Goal: Obtain resource: Obtain resource

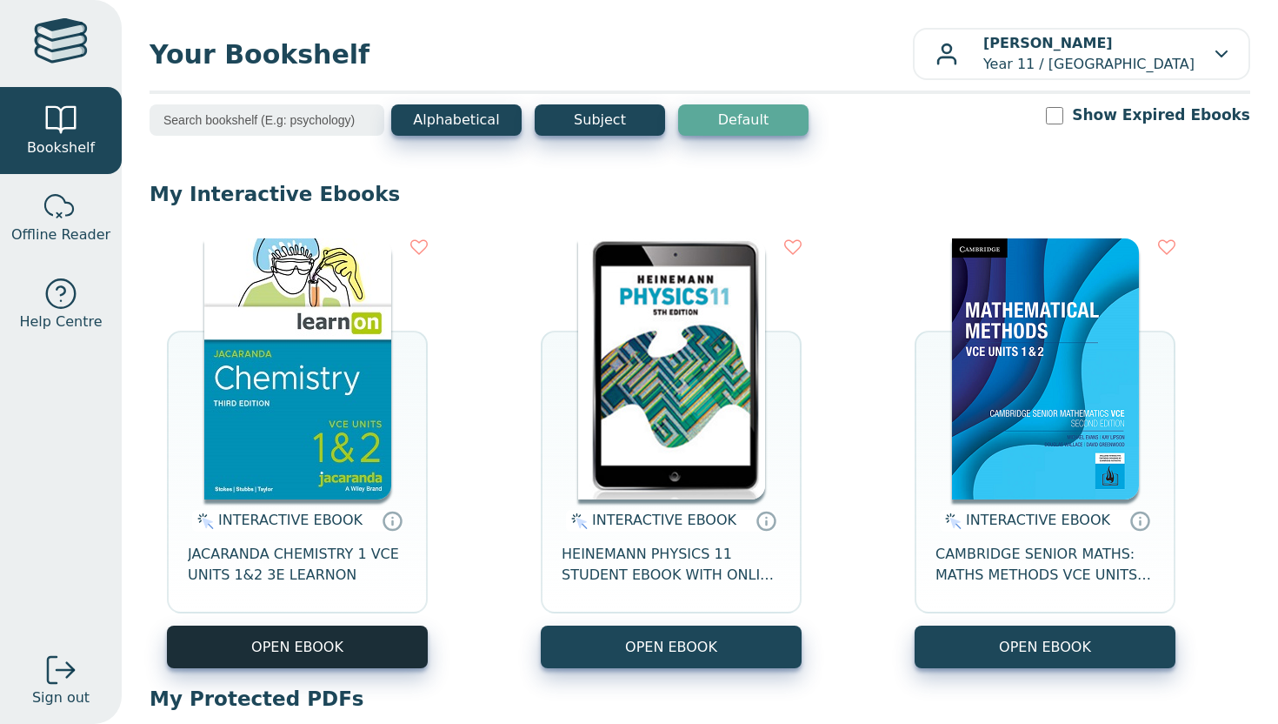
click at [362, 632] on button "OPEN EBOOK" at bounding box center [297, 646] width 261 height 43
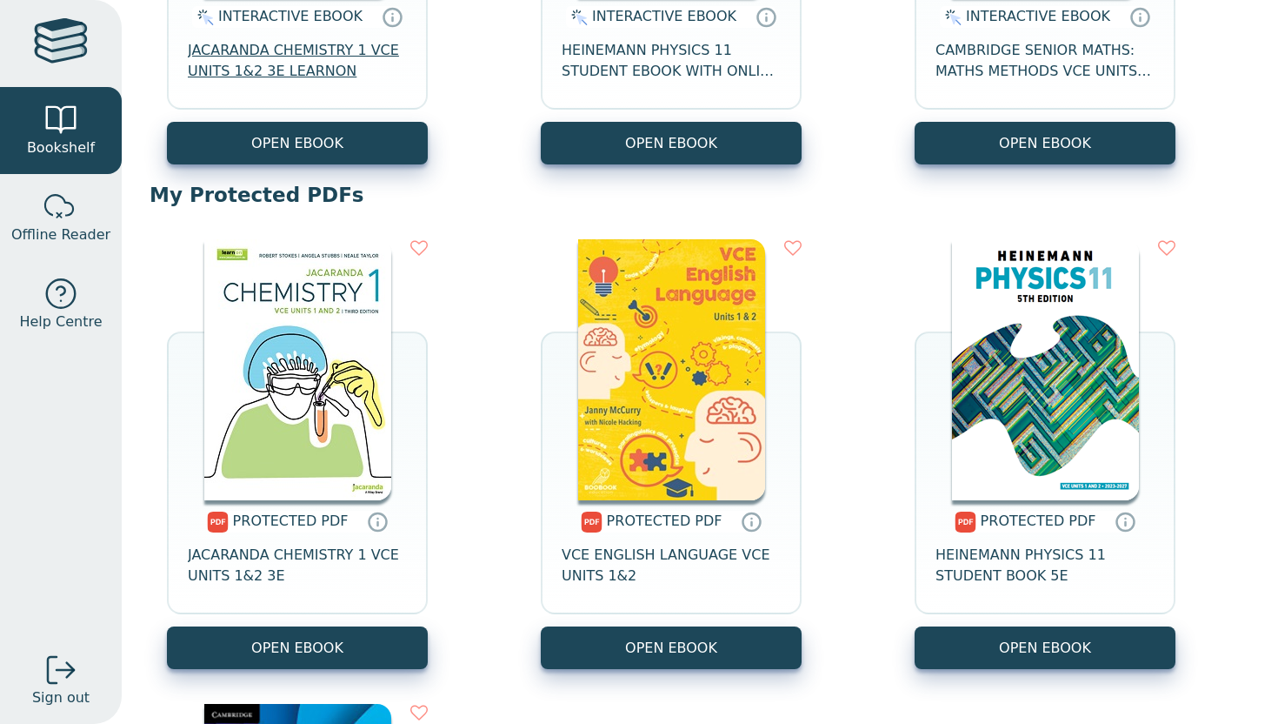
scroll to position [561, 0]
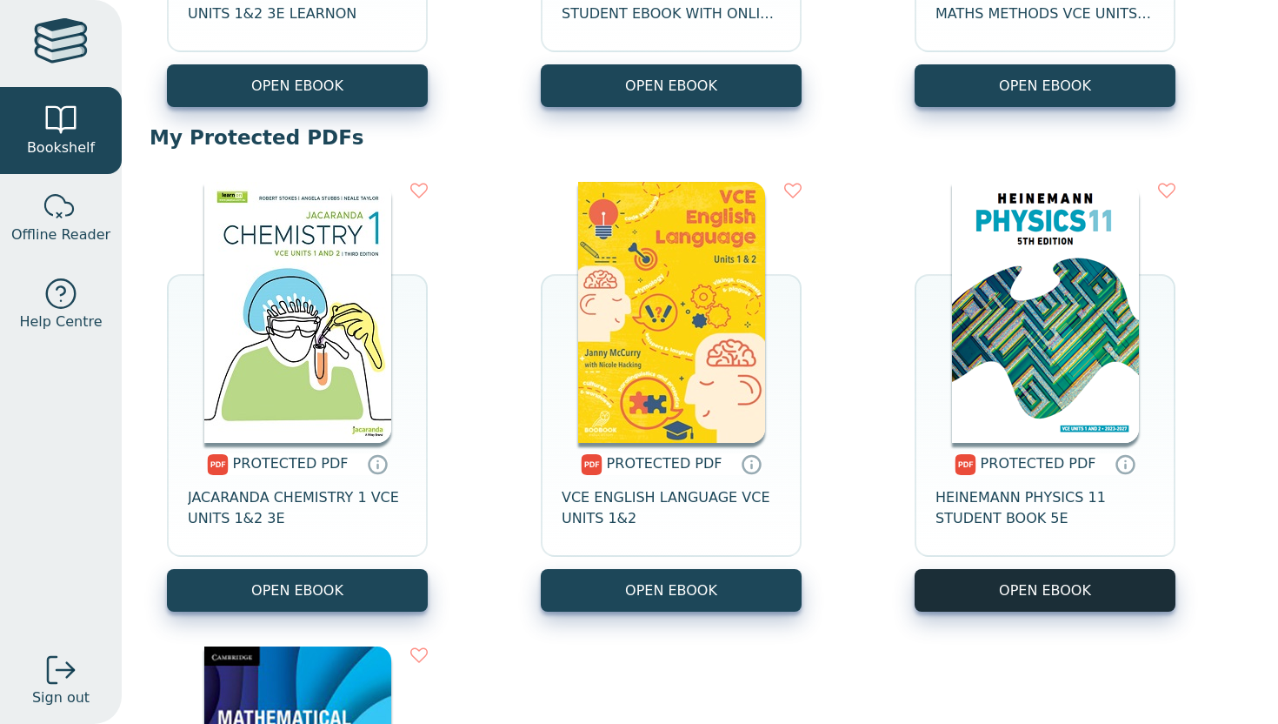
click at [1076, 597] on link "OPEN EBOOK" at bounding box center [1045, 590] width 261 height 43
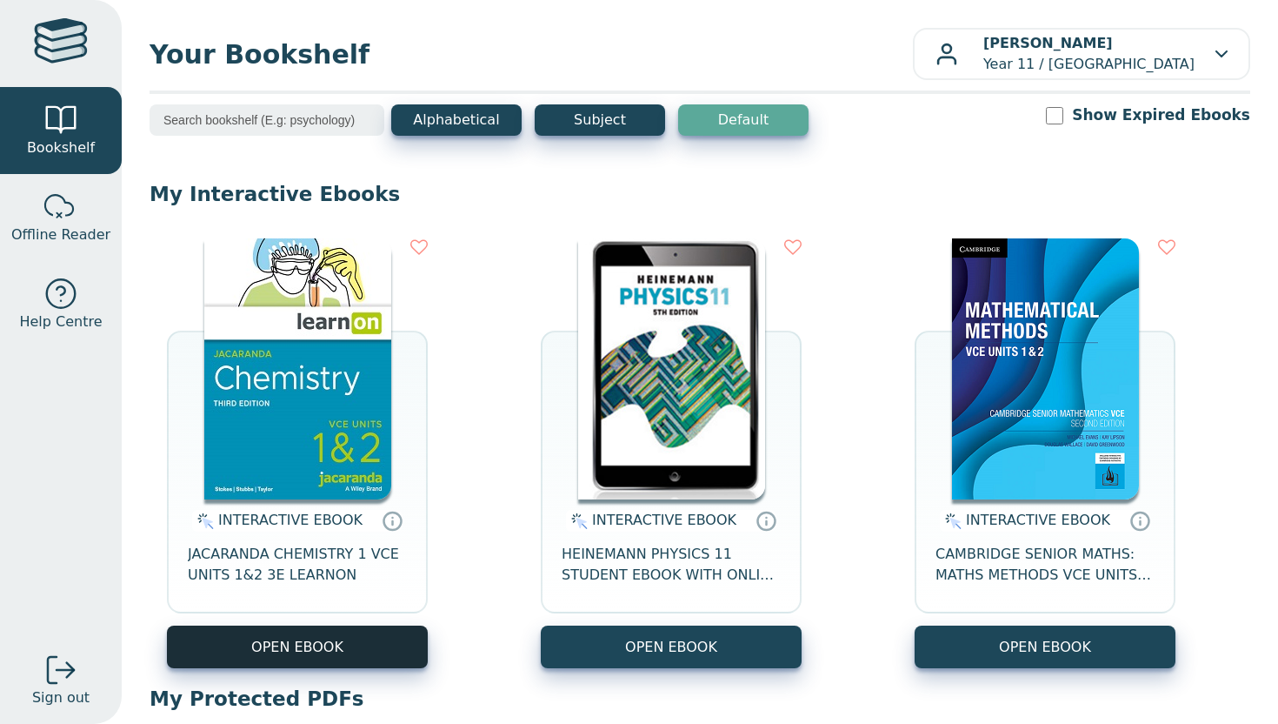
click at [344, 652] on button "OPEN EBOOK" at bounding box center [297, 646] width 261 height 43
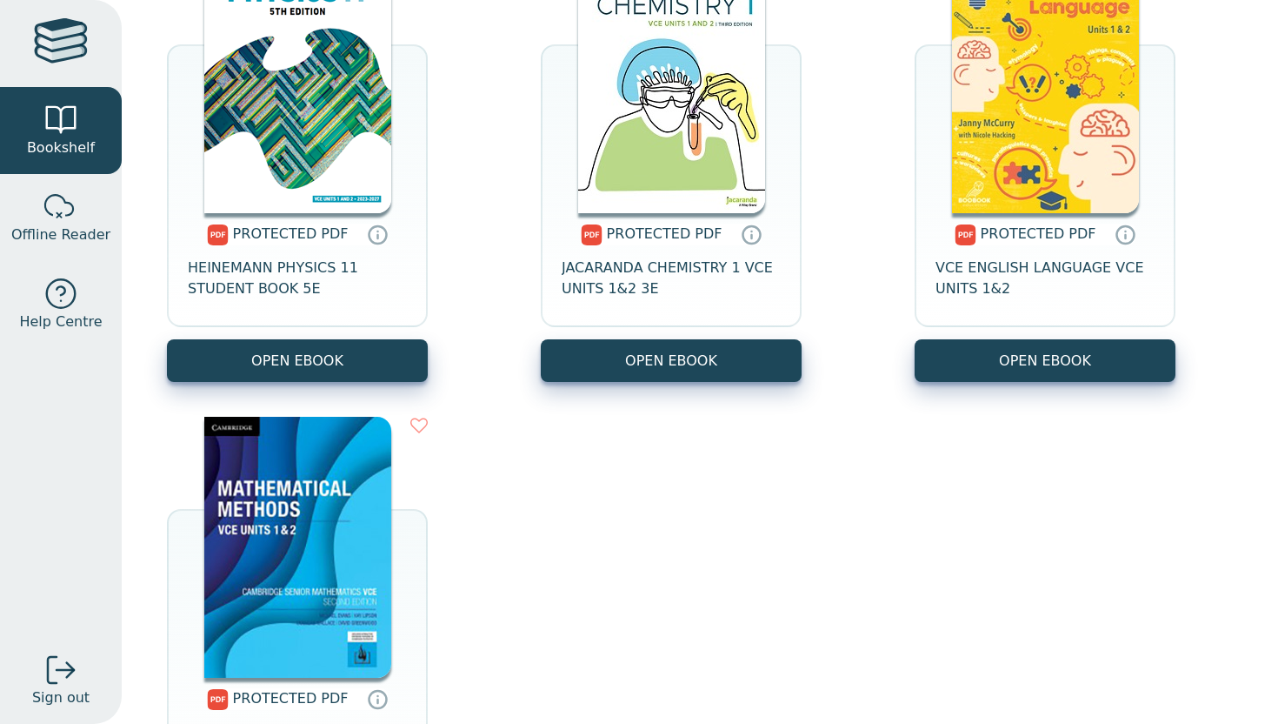
scroll to position [795, 0]
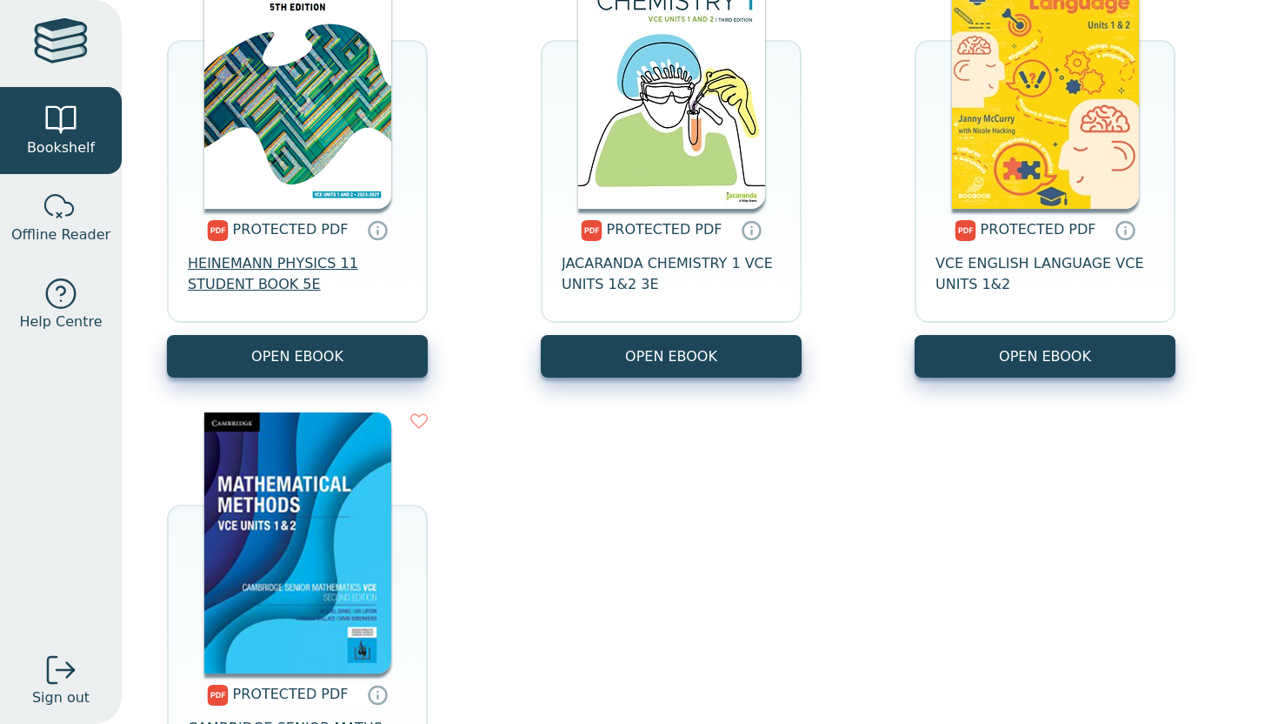
click at [329, 270] on span "HEINEMANN PHYSICS 11 STUDENT BOOK 5E" at bounding box center [297, 274] width 219 height 42
click at [703, 266] on span "JACARANDA CHEMISTRY 1 VCE UNITS 1&2 3E" at bounding box center [671, 274] width 219 height 42
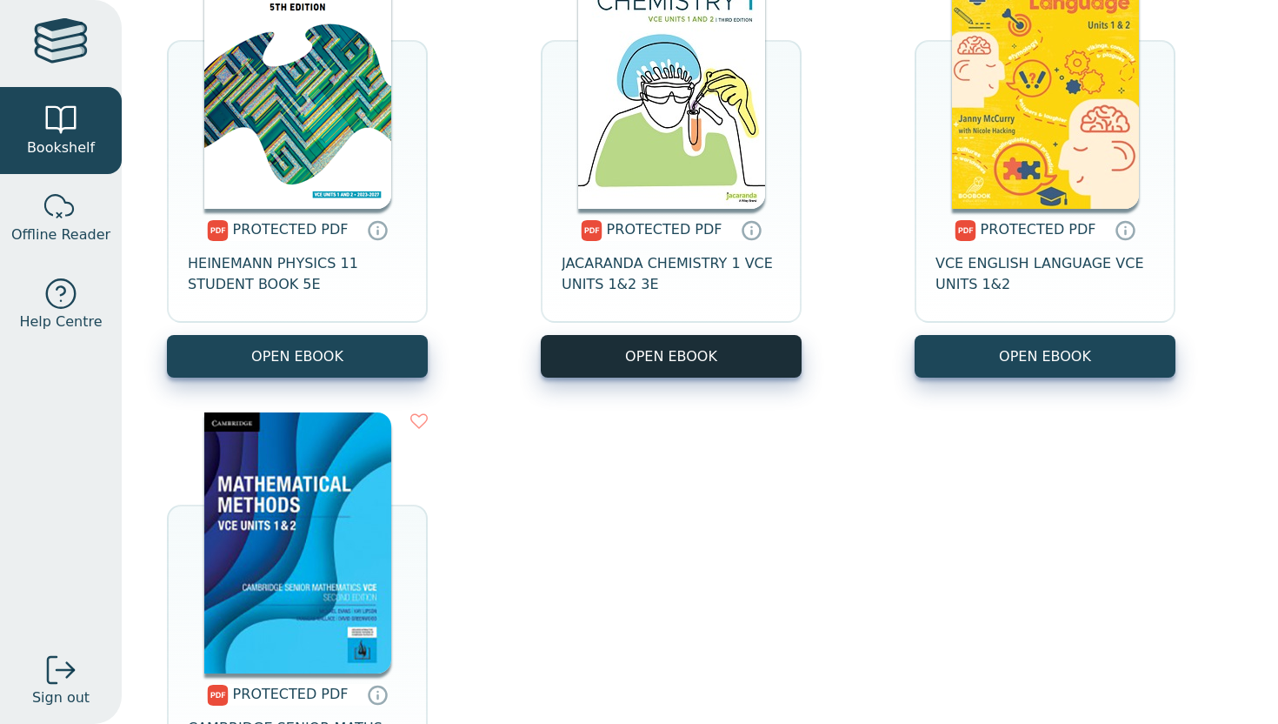
click at [644, 358] on link "OPEN EBOOK" at bounding box center [671, 356] width 261 height 43
